Goal: Find specific page/section: Find specific page/section

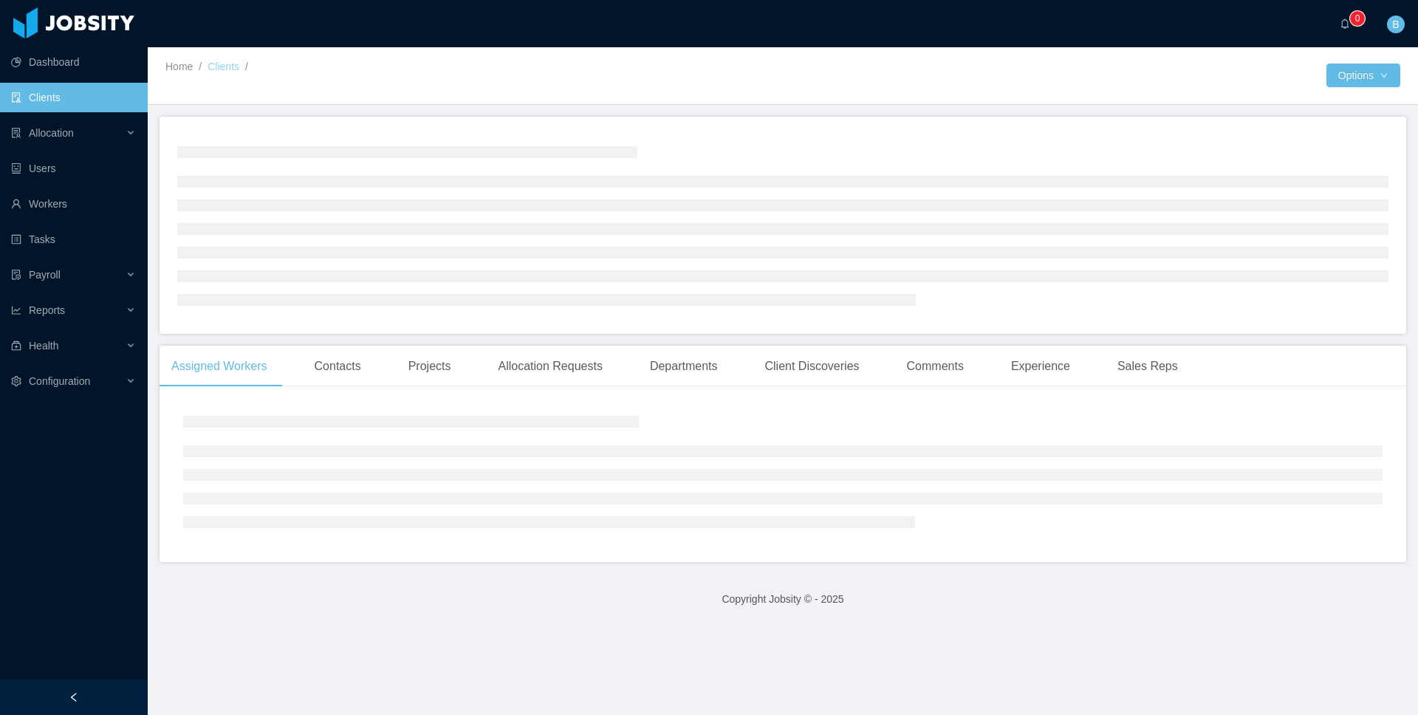
click at [219, 71] on link "Clients" at bounding box center [223, 67] width 32 height 12
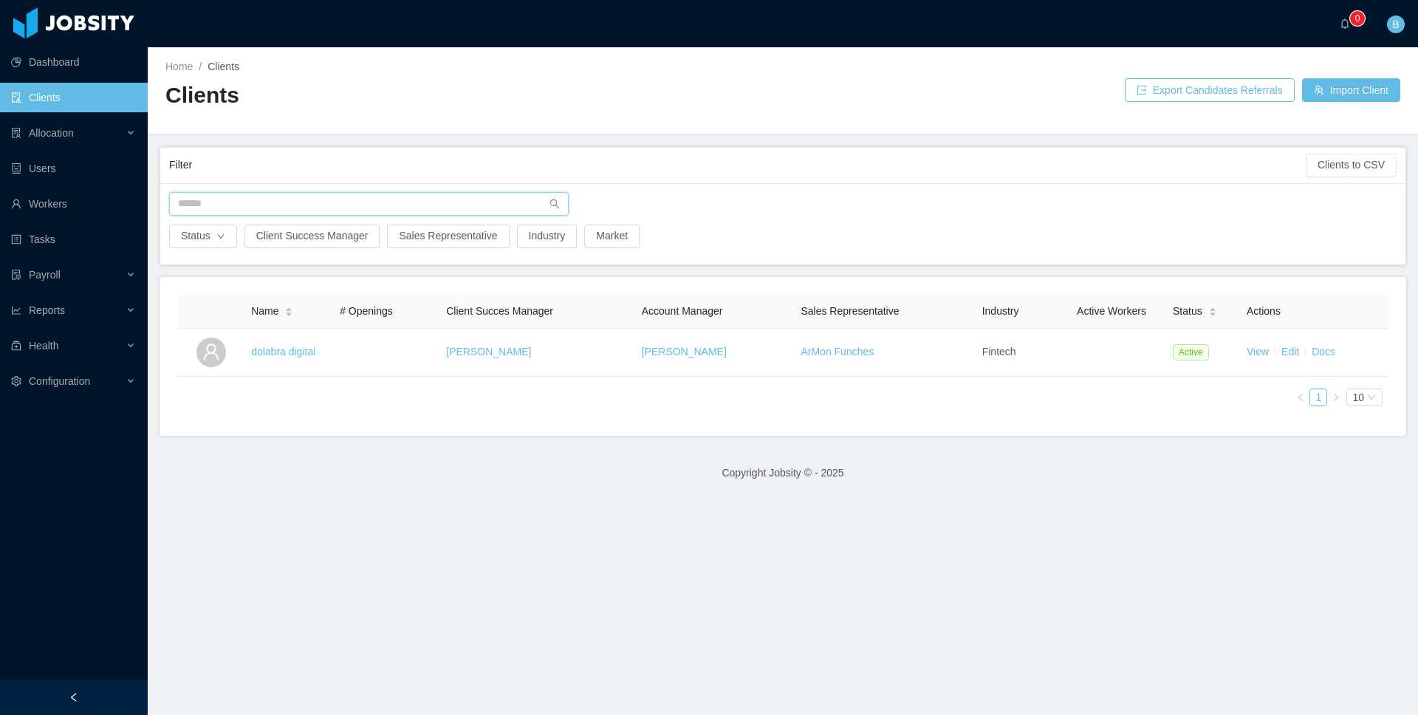
click at [247, 214] on input "text" at bounding box center [368, 204] width 399 height 24
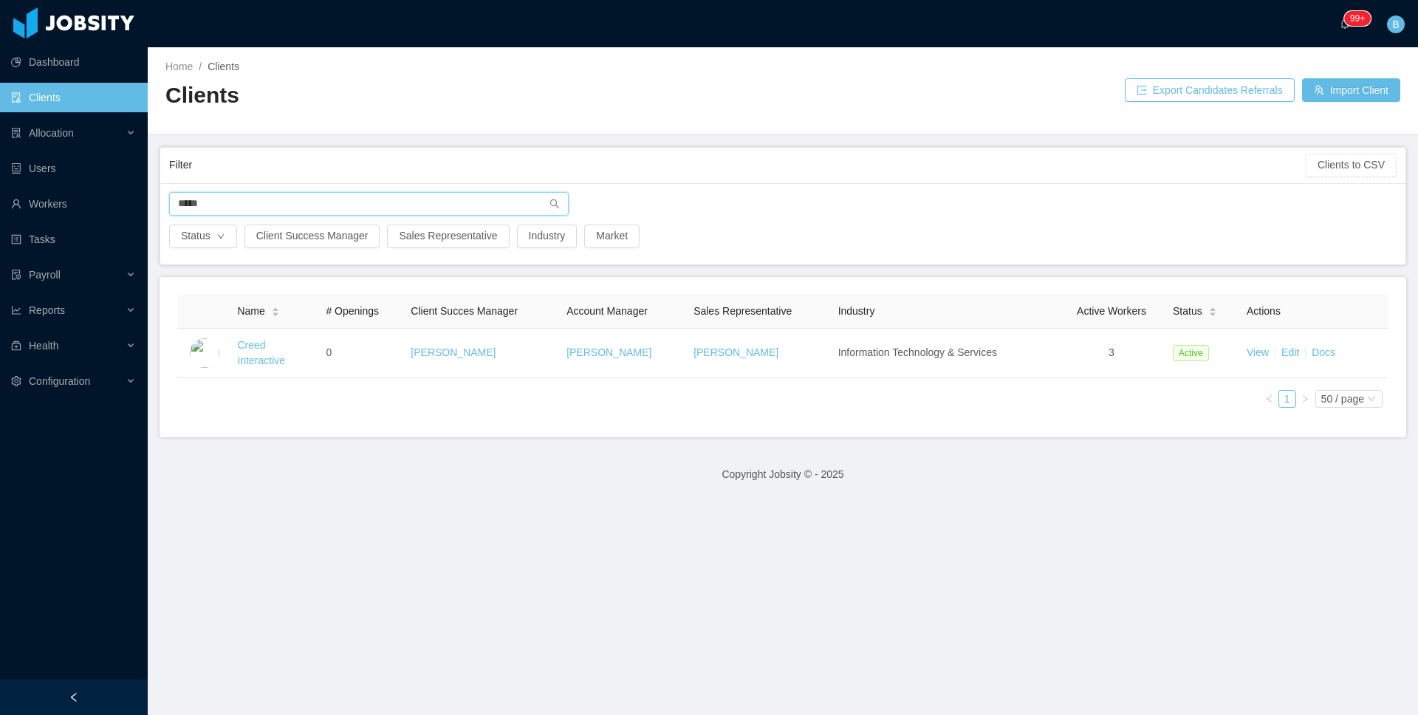
type input "*****"
